Goal: Task Accomplishment & Management: Use online tool/utility

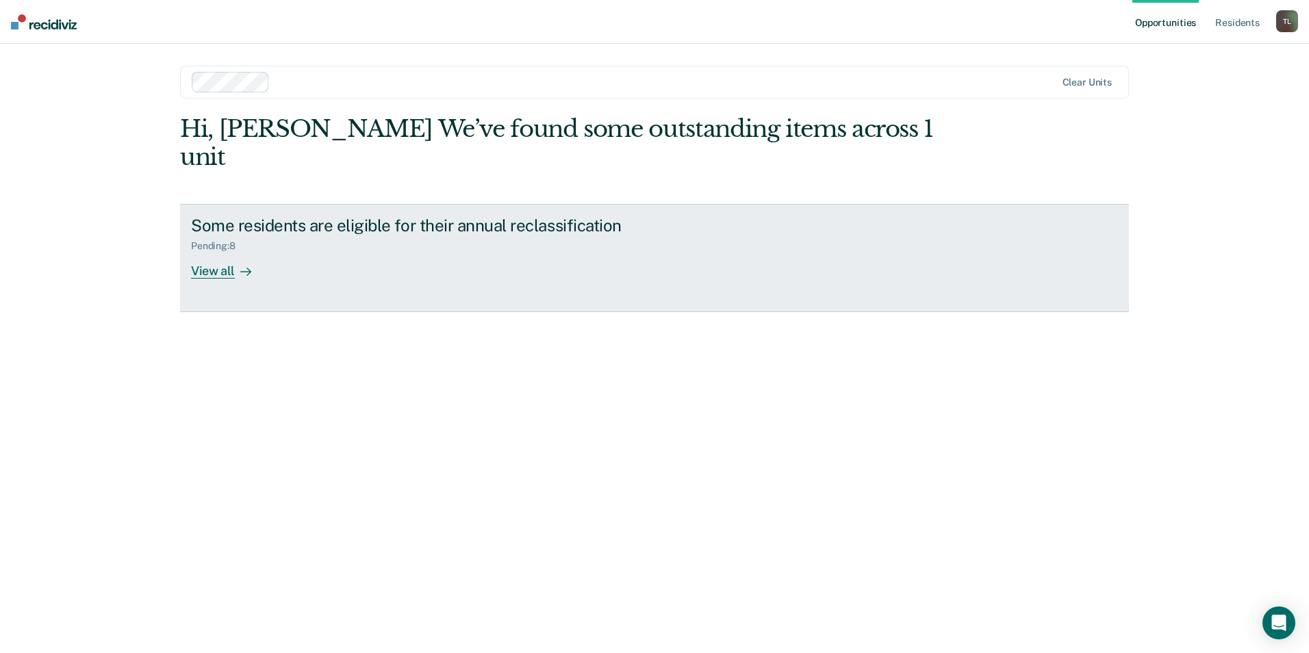
click at [221, 252] on div "View all" at bounding box center [229, 265] width 77 height 27
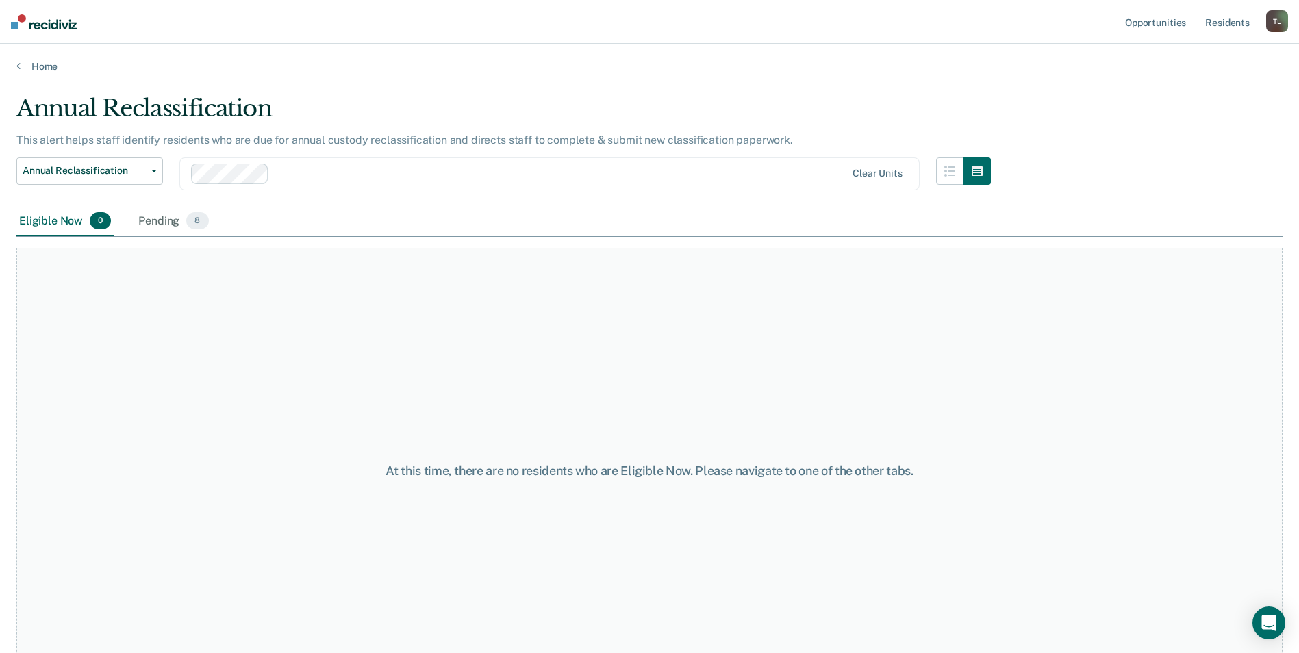
click at [101, 220] on span "0" at bounding box center [100, 221] width 21 height 18
click at [194, 228] on span "8" at bounding box center [197, 221] width 22 height 18
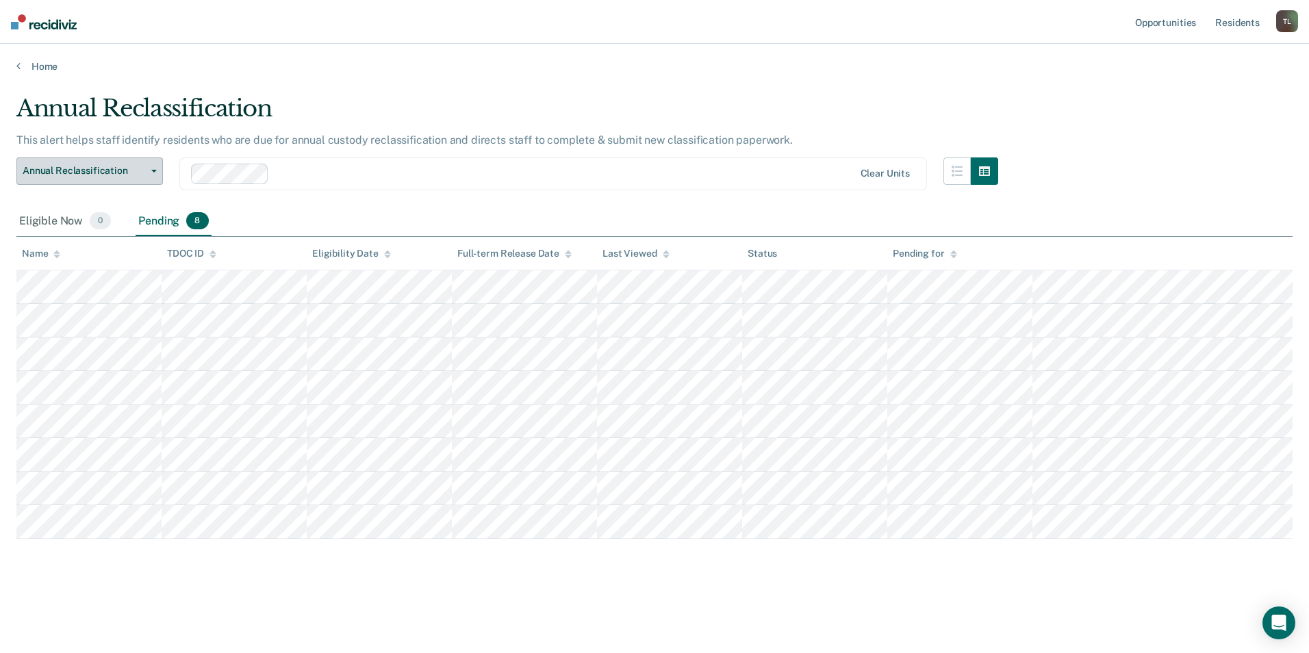
click at [145, 171] on span "Annual Reclassification" at bounding box center [84, 171] width 123 height 12
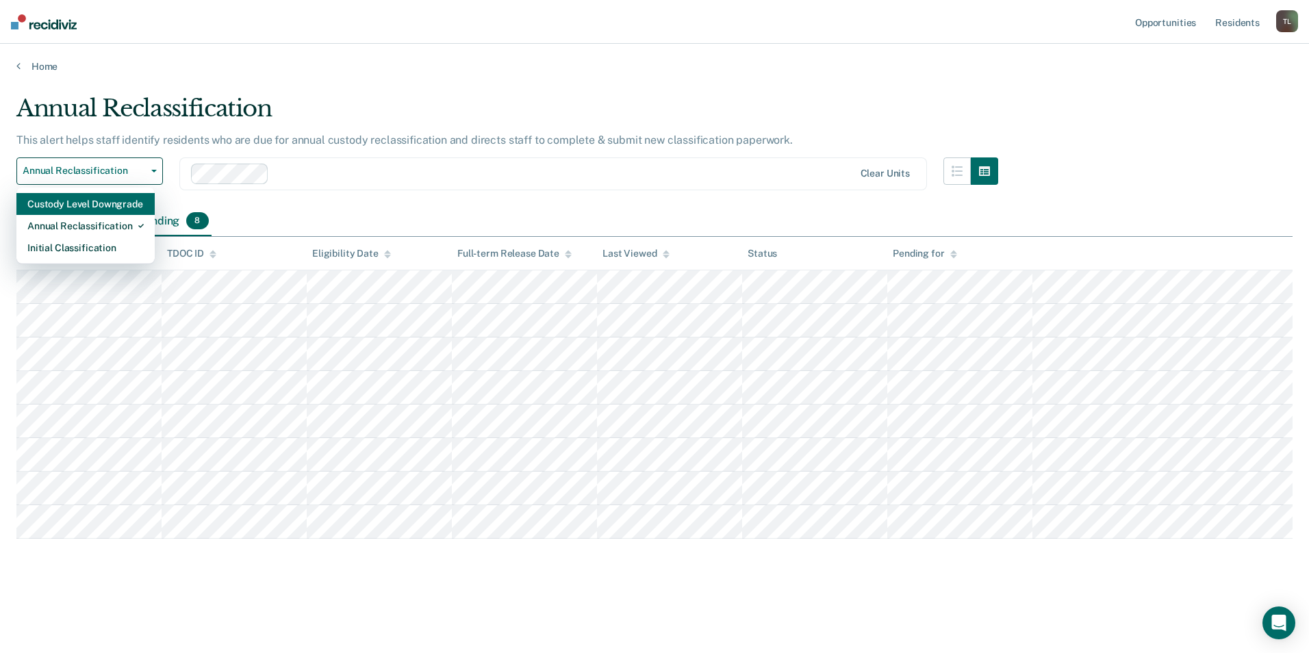
click at [96, 201] on div "Custody Level Downgrade" at bounding box center [85, 204] width 116 height 22
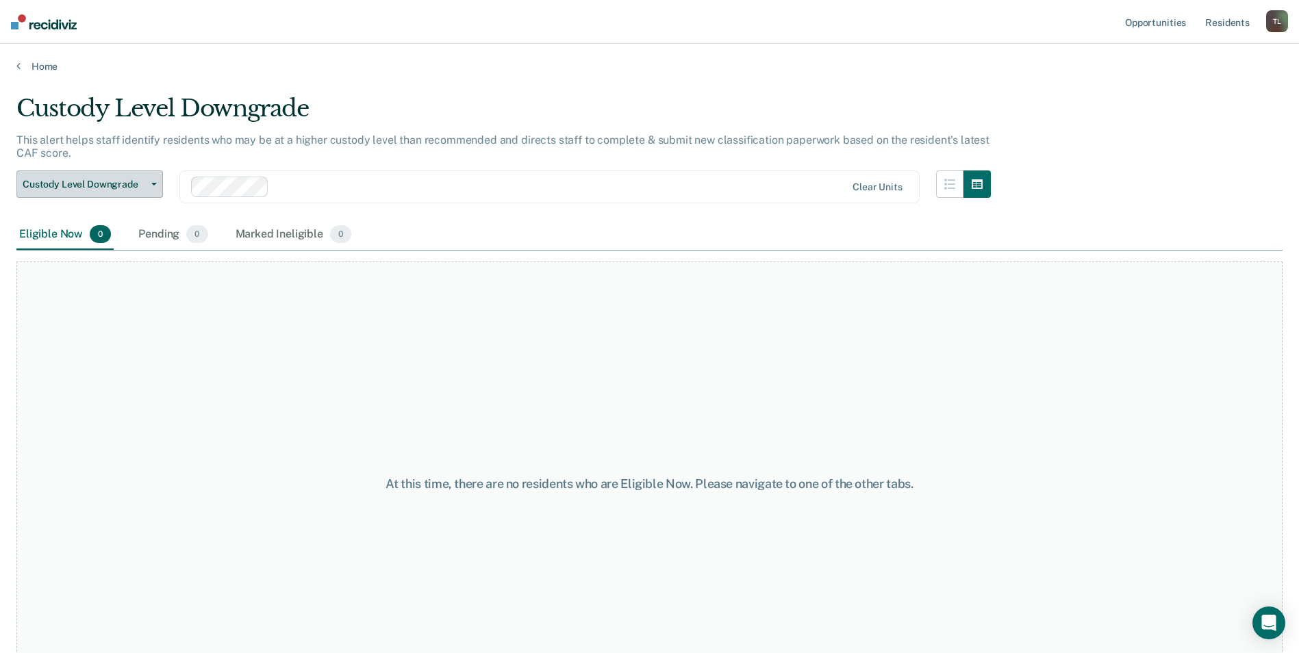
click at [147, 183] on span "button" at bounding box center [151, 184] width 11 height 3
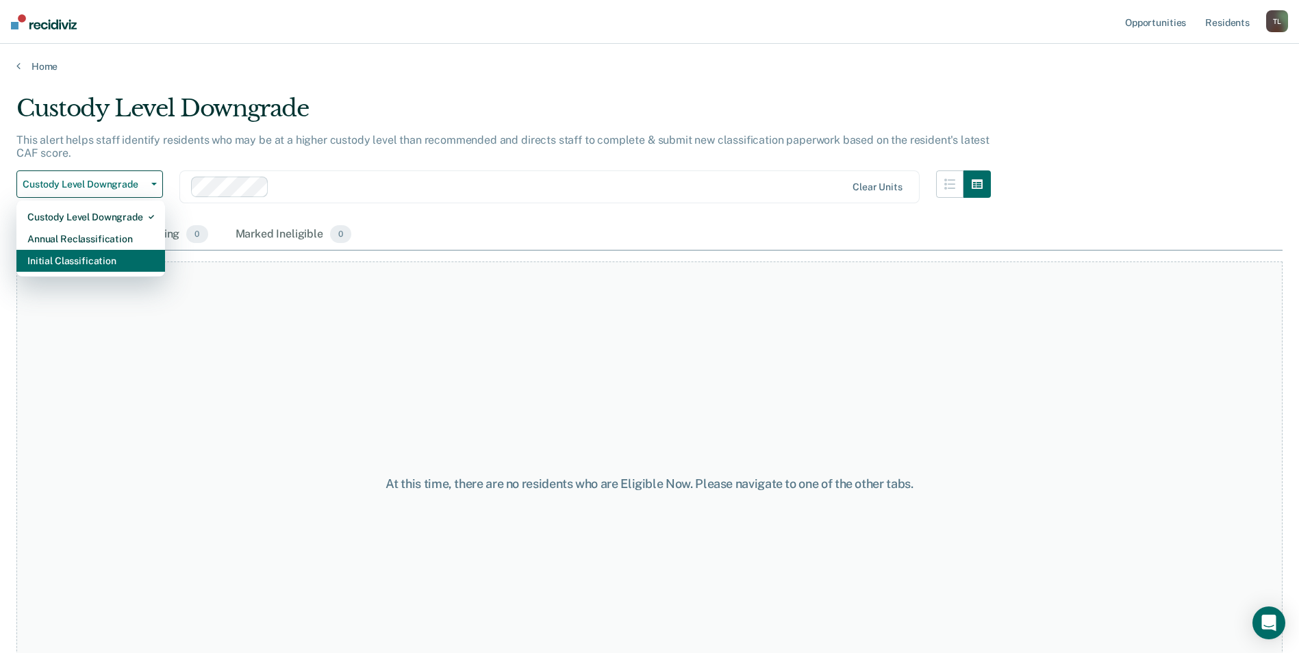
click at [101, 258] on div "Initial Classification" at bounding box center [90, 261] width 127 height 22
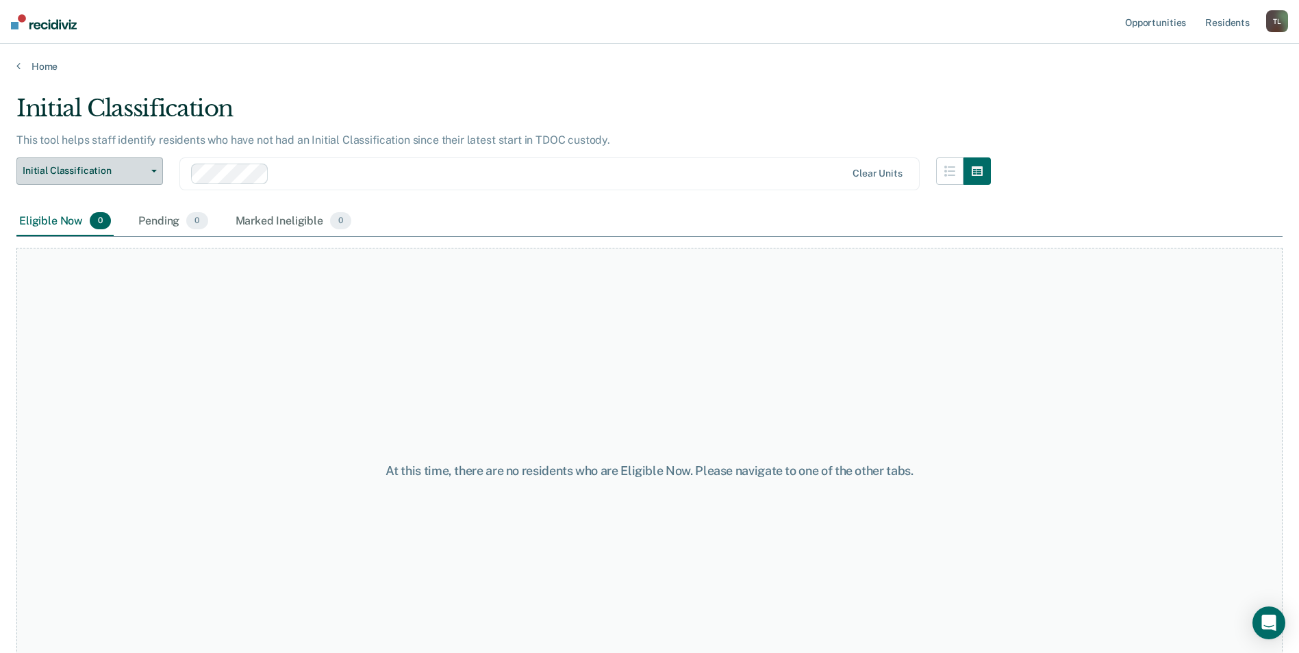
click at [156, 173] on button "Initial Classification" at bounding box center [89, 171] width 147 height 27
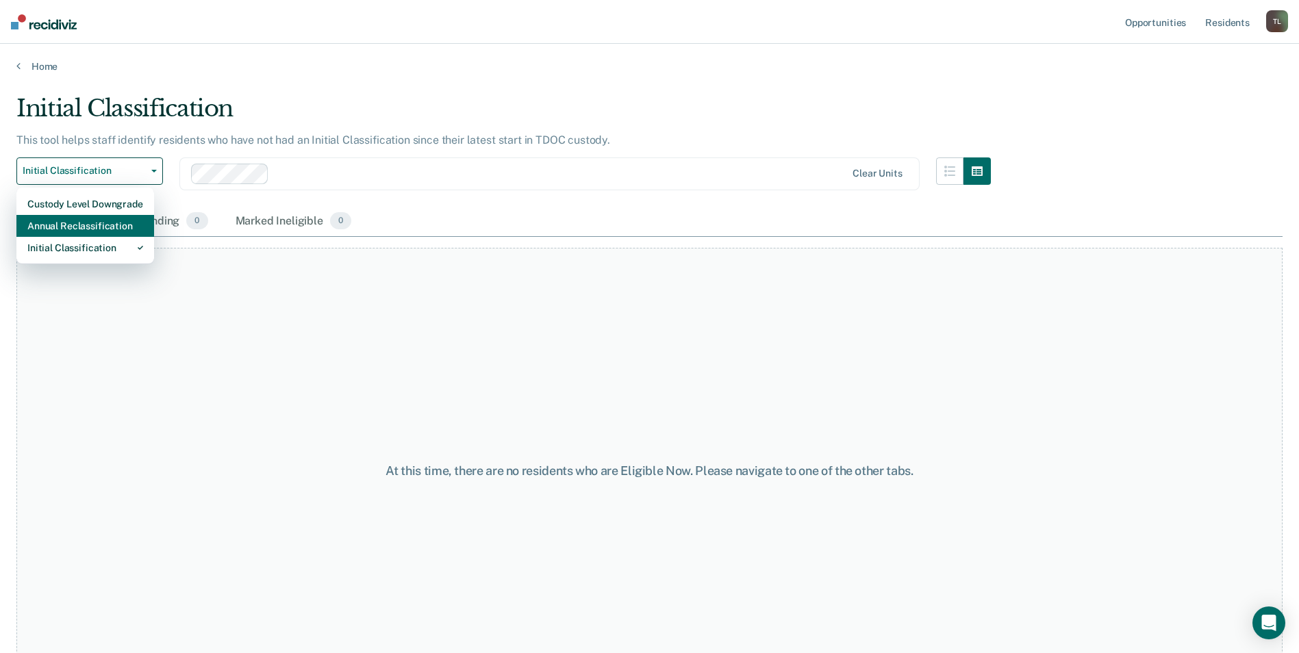
click at [126, 225] on div "Annual Reclassification" at bounding box center [85, 226] width 116 height 22
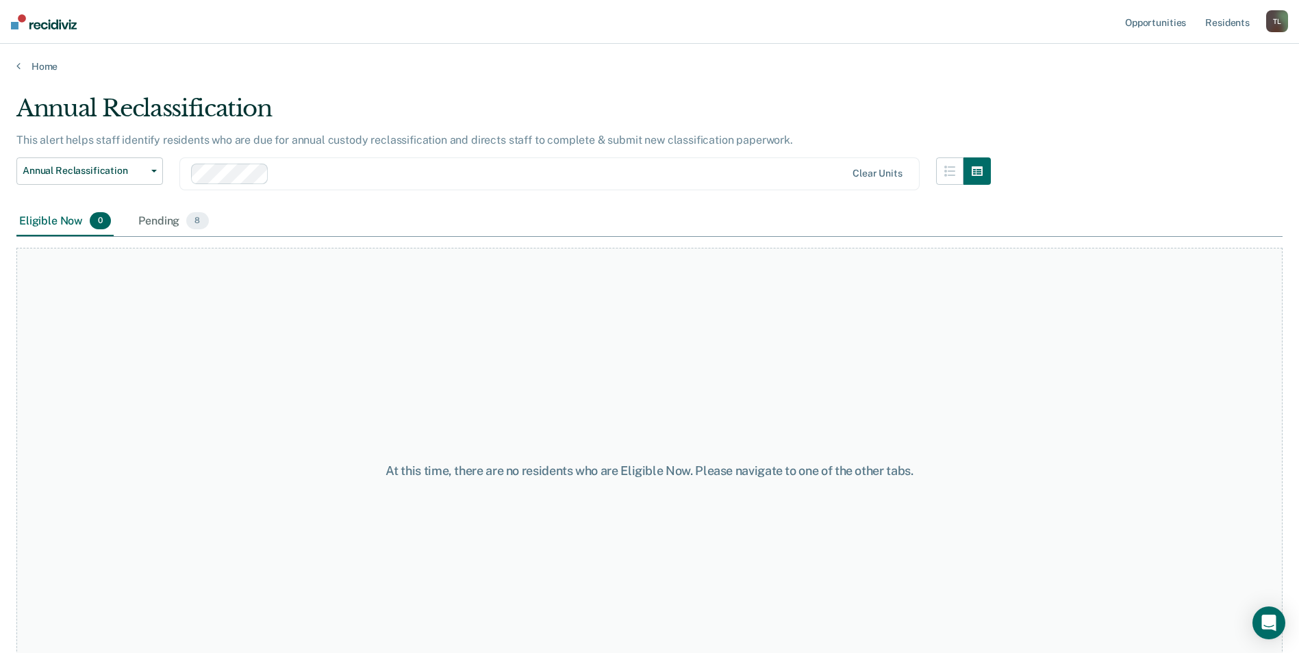
click at [122, 445] on div "At this time, there are no residents who are Eligible Now. Please navigate to o…" at bounding box center [649, 470] width 1266 height 445
